Goal: Transaction & Acquisition: Purchase product/service

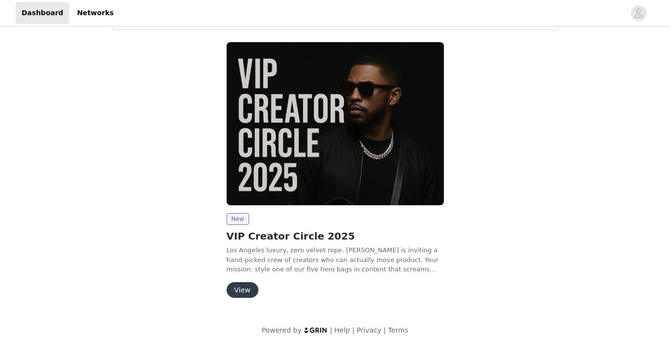
scroll to position [76, 0]
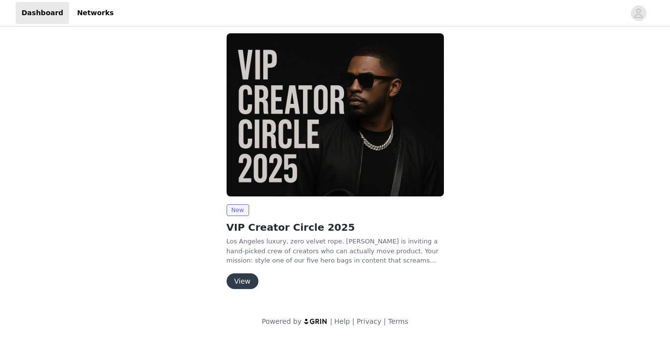
click at [237, 276] on button "View" at bounding box center [243, 281] width 32 height 16
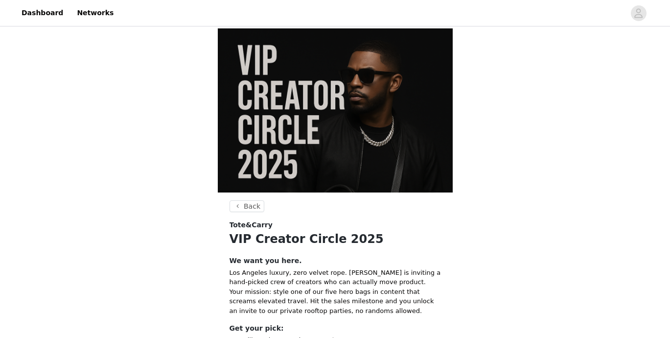
scroll to position [30, 0]
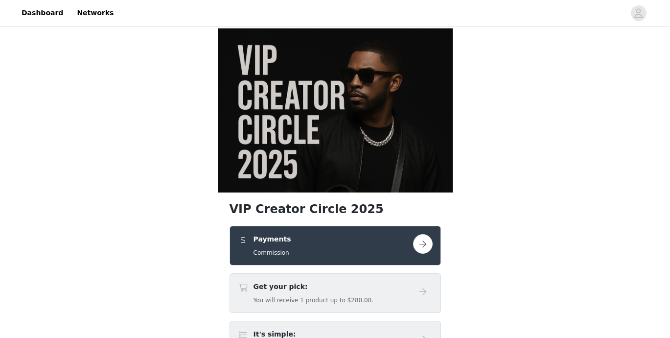
click at [325, 296] on h5 "You will receive 1 product up to $280.00." at bounding box center [314, 300] width 120 height 9
click at [420, 234] on button "button" at bounding box center [423, 244] width 20 height 20
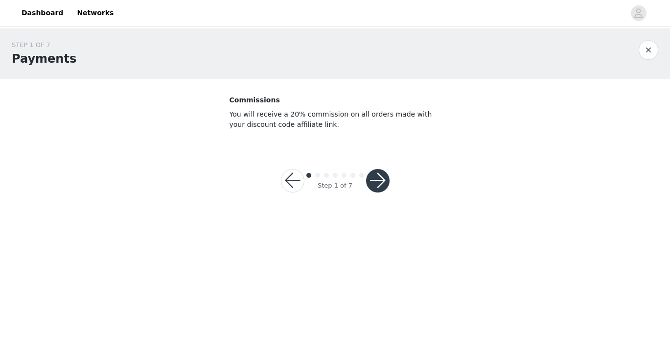
click at [380, 177] on button "button" at bounding box center [378, 181] width 24 height 24
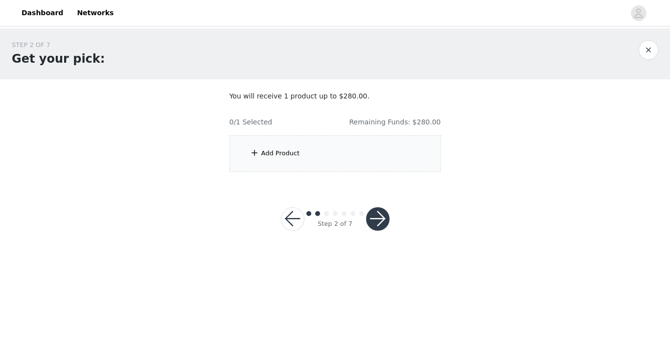
click at [338, 156] on div "Add Product" at bounding box center [336, 153] width 212 height 37
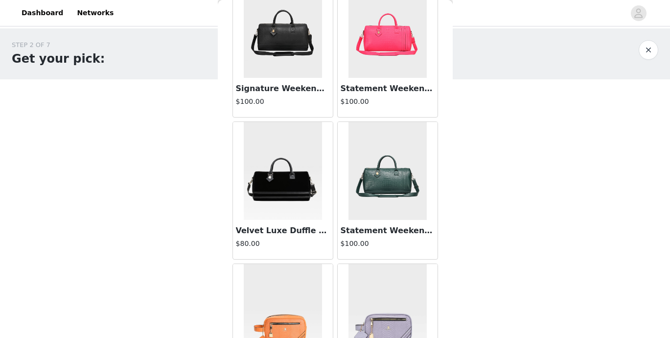
scroll to position [1406, 0]
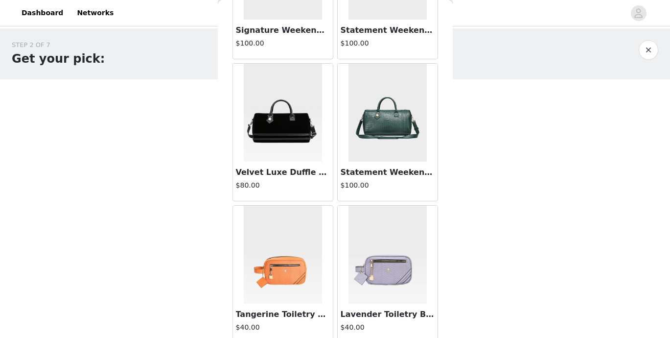
click at [281, 147] on img at bounding box center [283, 113] width 78 height 98
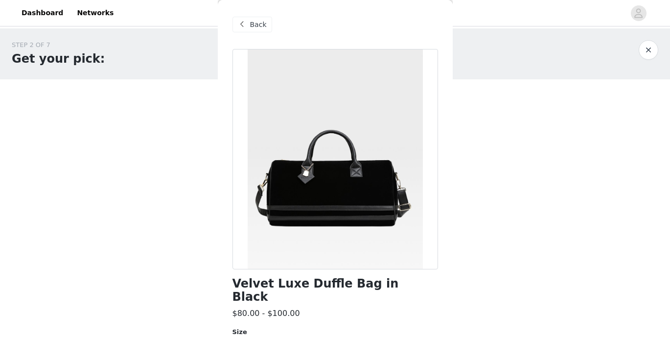
scroll to position [94, 0]
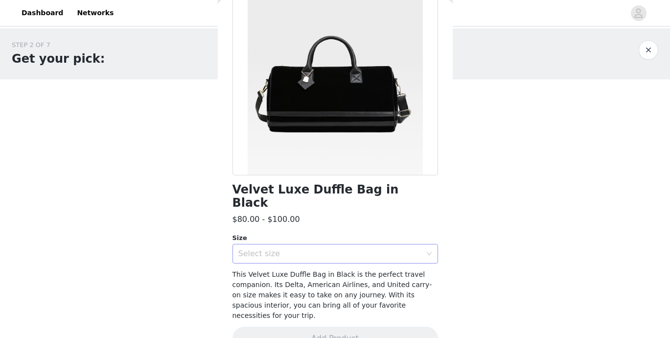
click at [316, 245] on div "Select size" at bounding box center [332, 253] width 188 height 19
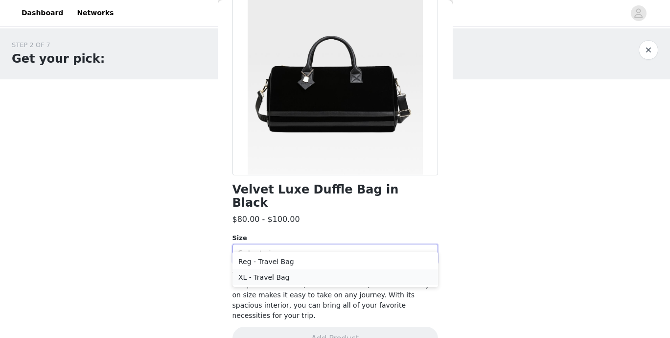
click at [316, 276] on li "XL - Travel Bag" at bounding box center [336, 277] width 206 height 16
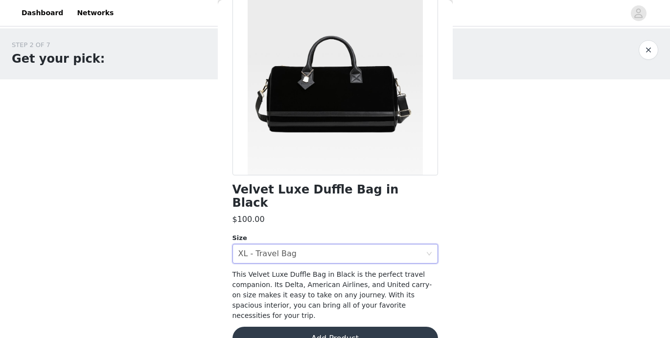
click at [316, 327] on button "Add Product" at bounding box center [336, 339] width 206 height 24
